Goal: Communication & Community: Answer question/provide support

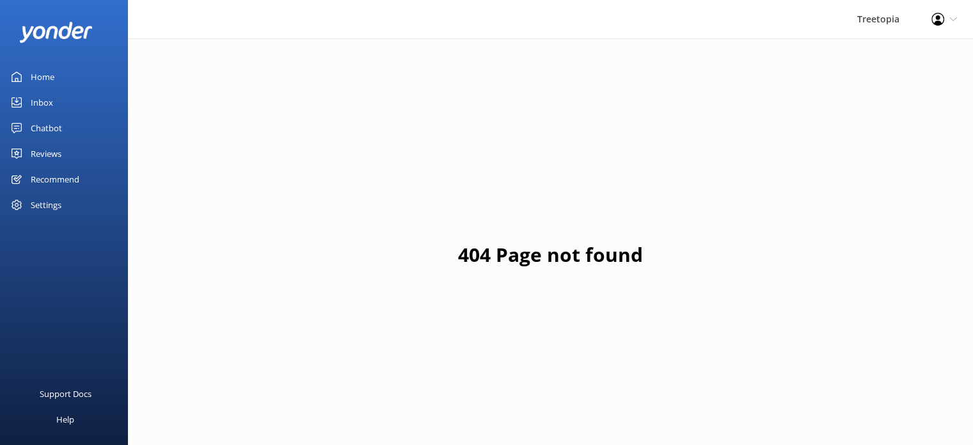
click at [75, 91] on link "Inbox" at bounding box center [64, 103] width 128 height 26
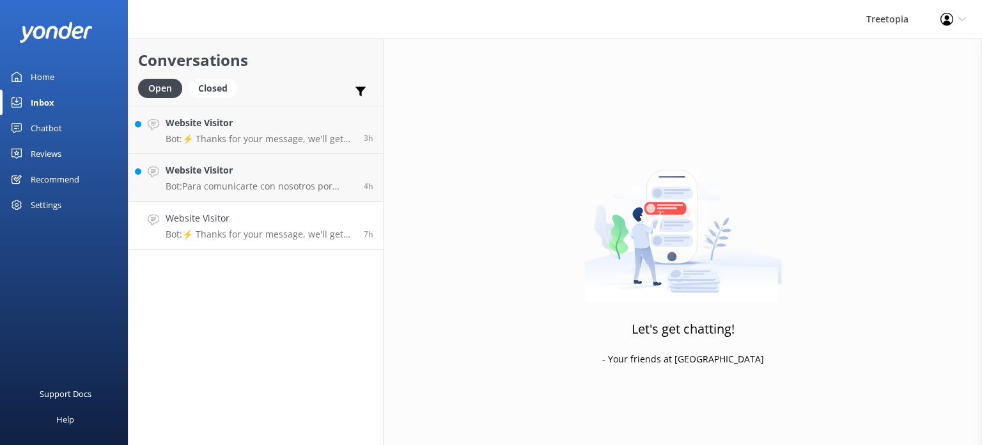
click at [280, 221] on h4 "Website Visitor" at bounding box center [260, 218] width 189 height 14
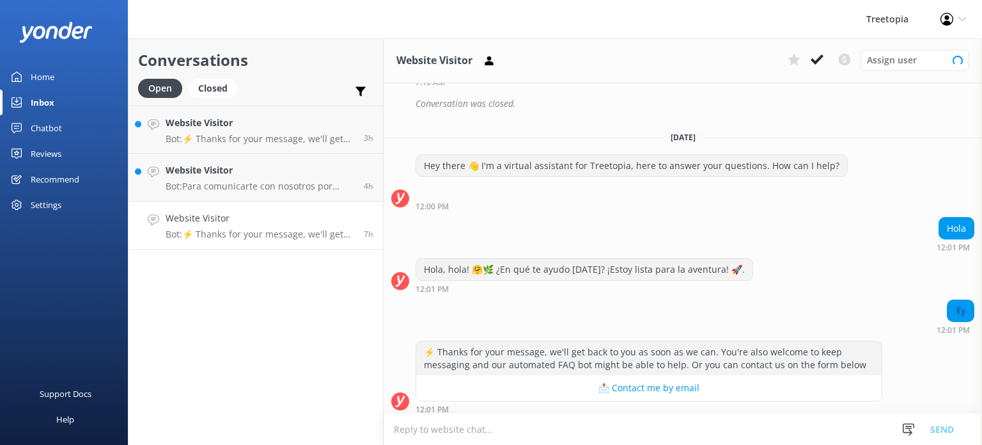
scroll to position [281, 0]
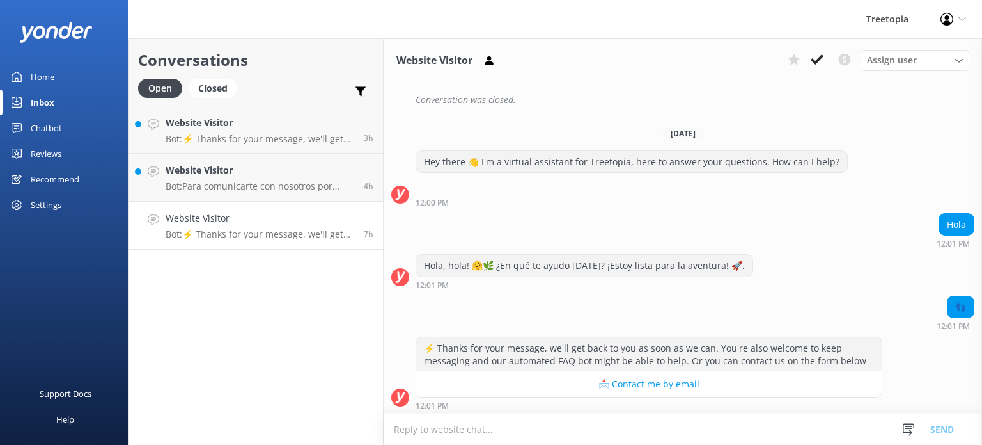
click at [250, 219] on h4 "Website Visitor" at bounding box center [260, 218] width 189 height 14
click at [826, 55] on button at bounding box center [817, 59] width 23 height 19
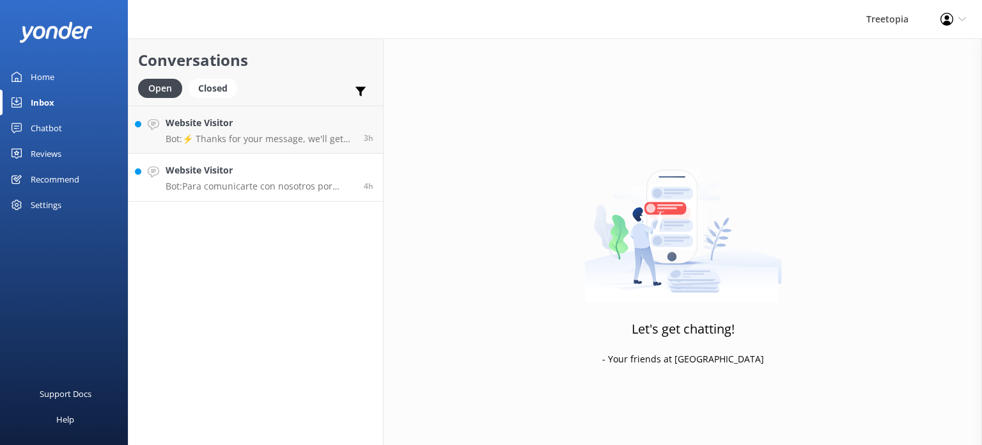
click at [276, 184] on p "Bot: Para comunicarte con nosotros por WhatsApp, puedes usar el número [PHONE_N…" at bounding box center [260, 186] width 189 height 12
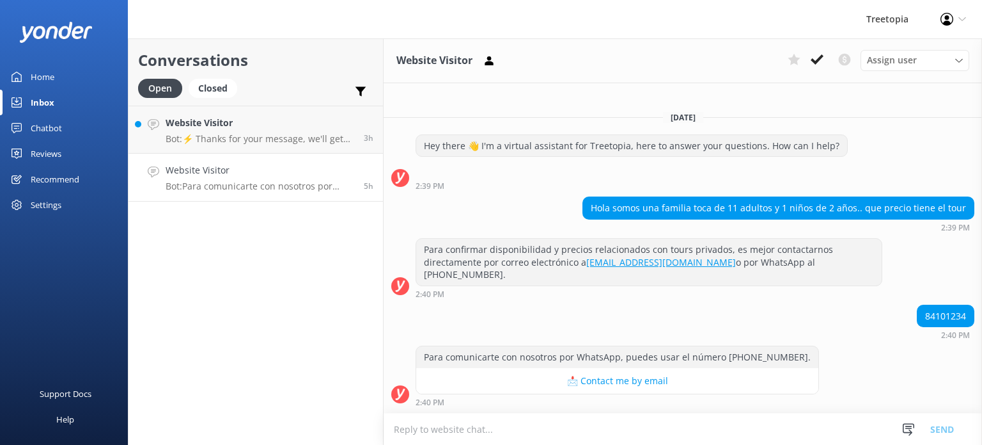
click at [264, 201] on div "Conversations Open Closed Important Converted Assigned to me Unassigned Website…" at bounding box center [256, 241] width 256 height 406
click at [264, 197] on link "Website Visitor Bot: Para comunicarte con nosotros por WhatsApp, puedes usar el…" at bounding box center [256, 178] width 255 height 48
click at [256, 134] on p "Bot: ⚡ Thanks for your message, we'll get back to you as soon as we can. You're…" at bounding box center [260, 139] width 189 height 12
